Goal: Task Accomplishment & Management: Manage account settings

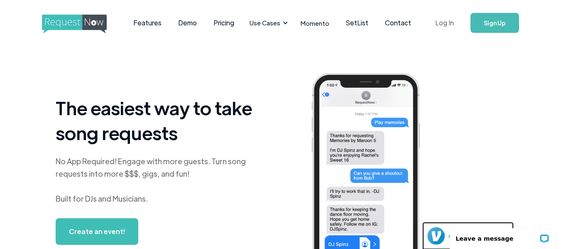
click at [448, 26] on link "Log In" at bounding box center [444, 22] width 35 height 29
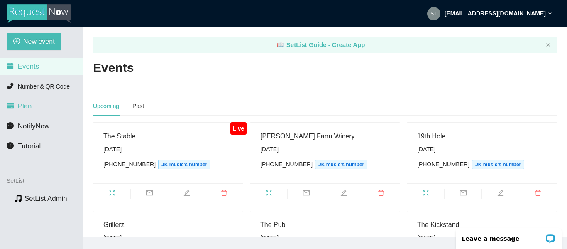
click at [22, 111] on li "Plan" at bounding box center [41, 106] width 83 height 17
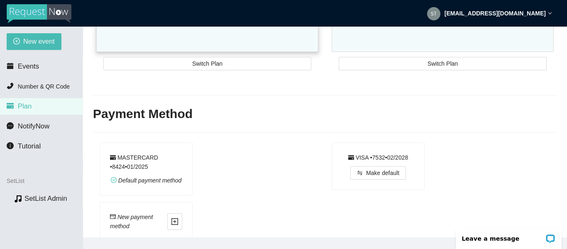
scroll to position [331, 0]
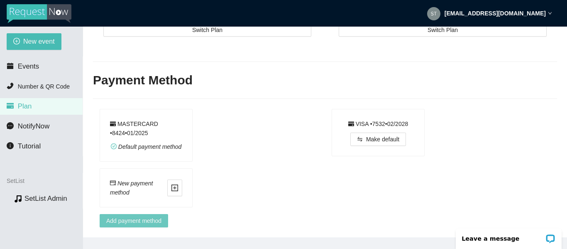
click at [157, 216] on span "Add payment method" at bounding box center [133, 220] width 55 height 9
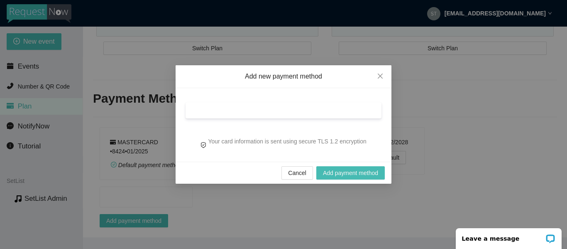
click at [233, 176] on div "Cancel Add payment method" at bounding box center [284, 173] width 216 height 22
click at [365, 177] on span "Add payment method" at bounding box center [350, 172] width 55 height 9
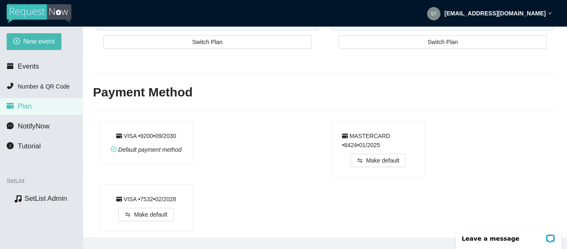
click at [274, 168] on div "VISA • 9200 • 0 9 / 2030 Default payment method" at bounding box center [212, 152] width 232 height 63
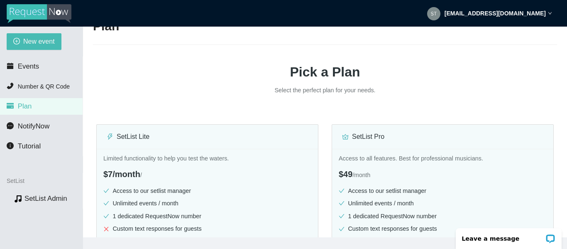
scroll to position [83, 0]
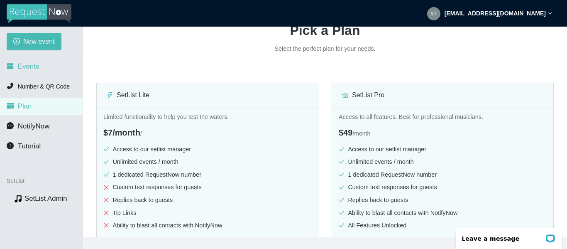
click at [34, 69] on span "Events" at bounding box center [28, 66] width 21 height 8
